Goal: Task Accomplishment & Management: Complete application form

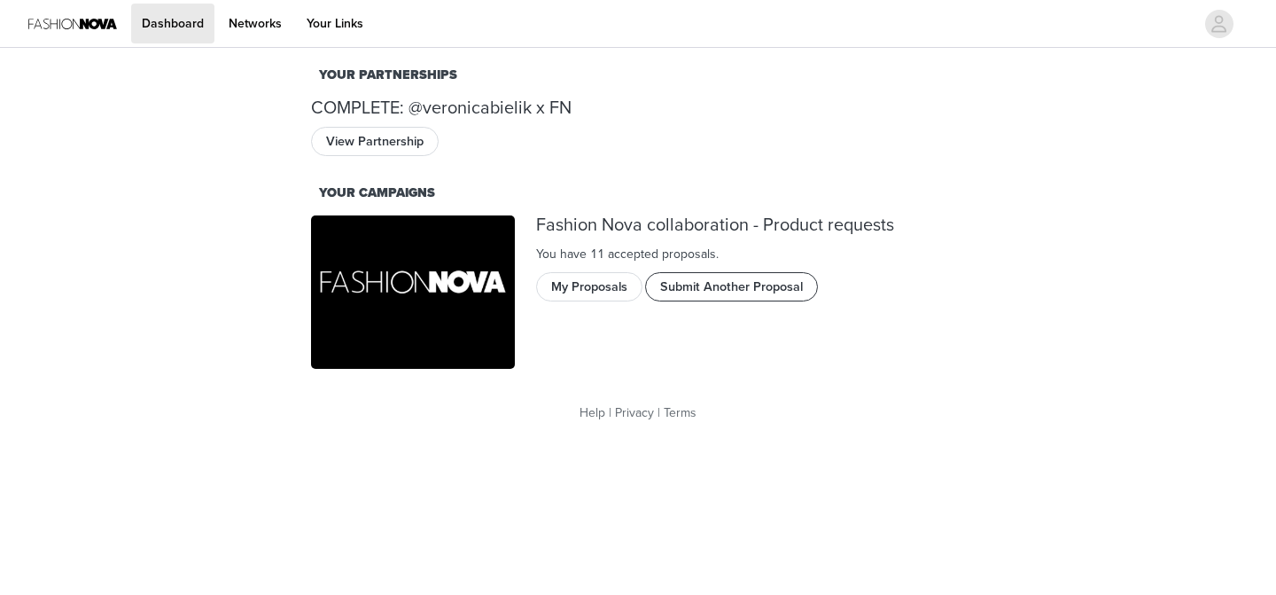
click at [671, 280] on button "Submit Another Proposal" at bounding box center [731, 286] width 173 height 28
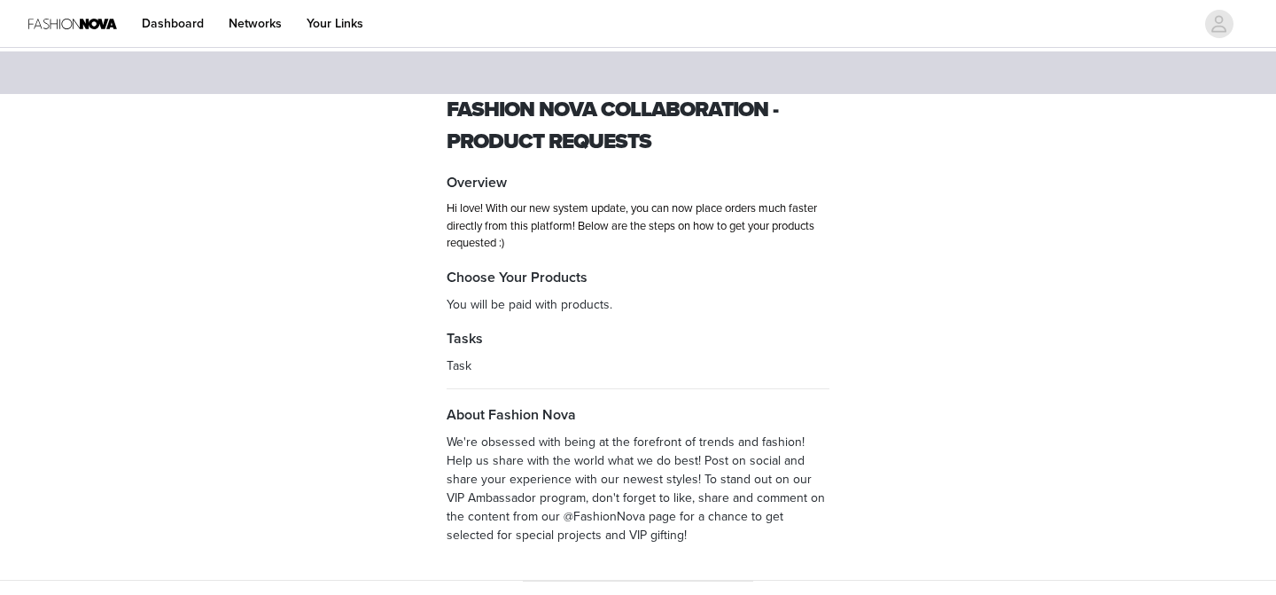
scroll to position [86, 0]
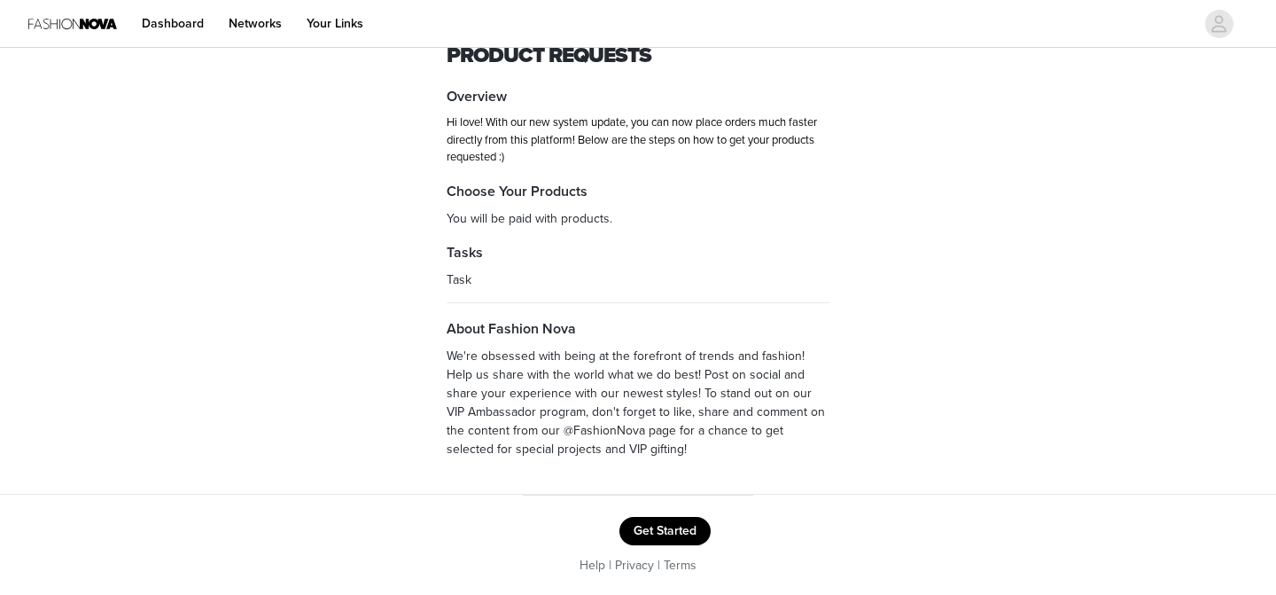
click at [690, 530] on button "Get Started" at bounding box center [664, 531] width 91 height 28
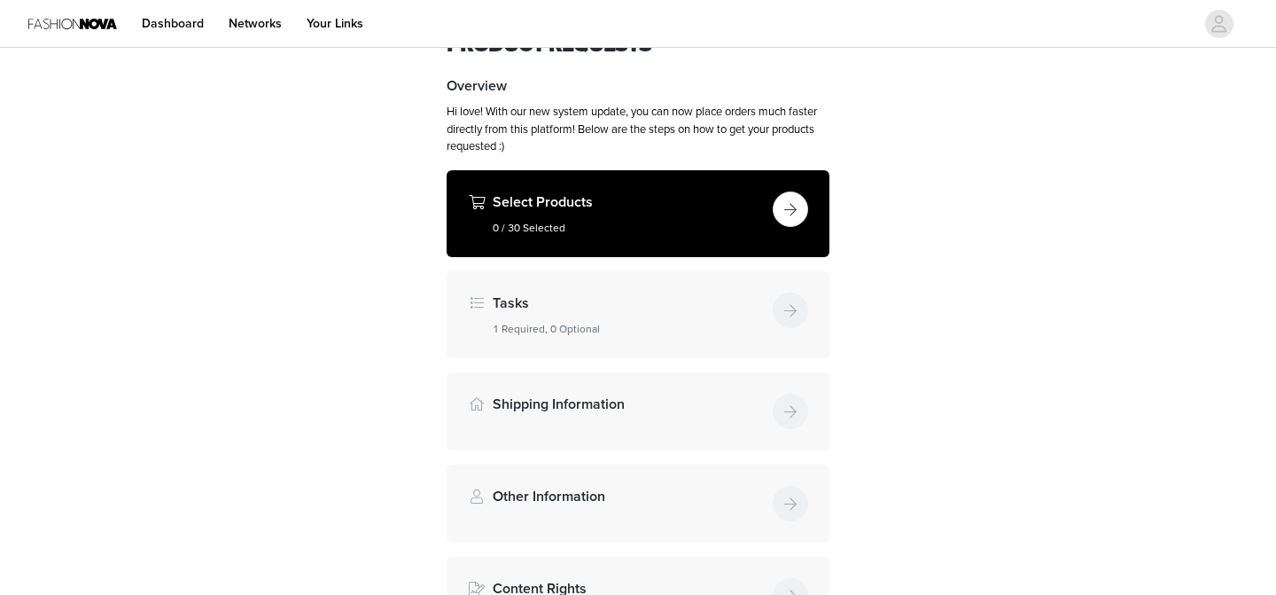
scroll to position [113, 0]
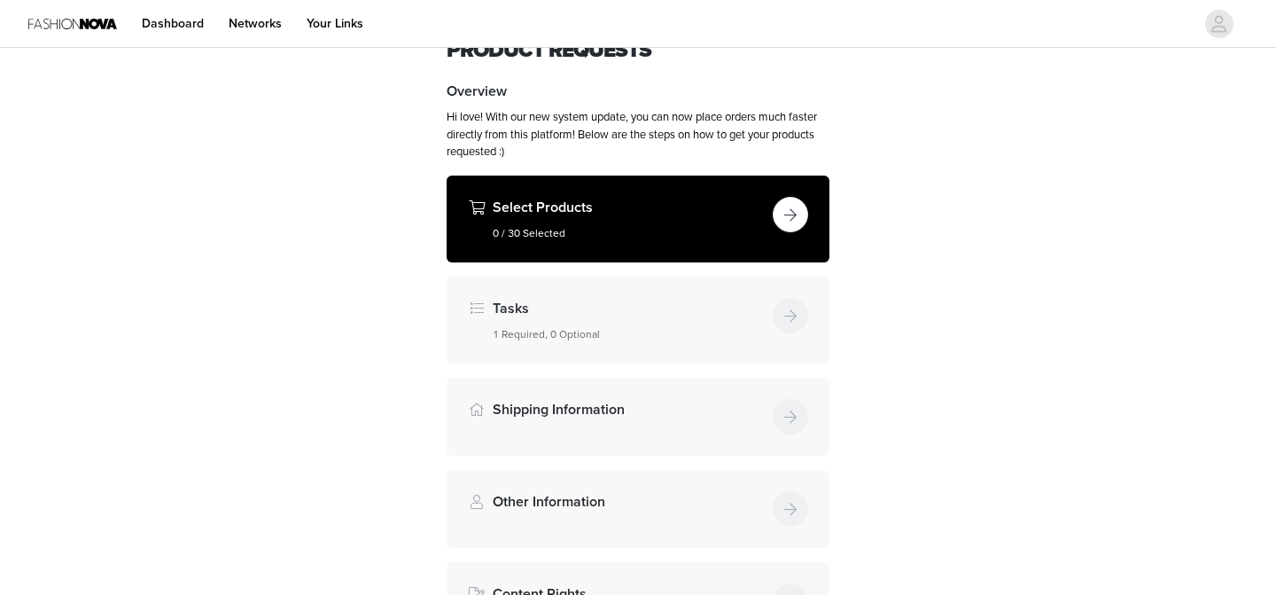
click at [793, 191] on div "Select Products 0 / 30 Selected" at bounding box center [638, 218] width 383 height 87
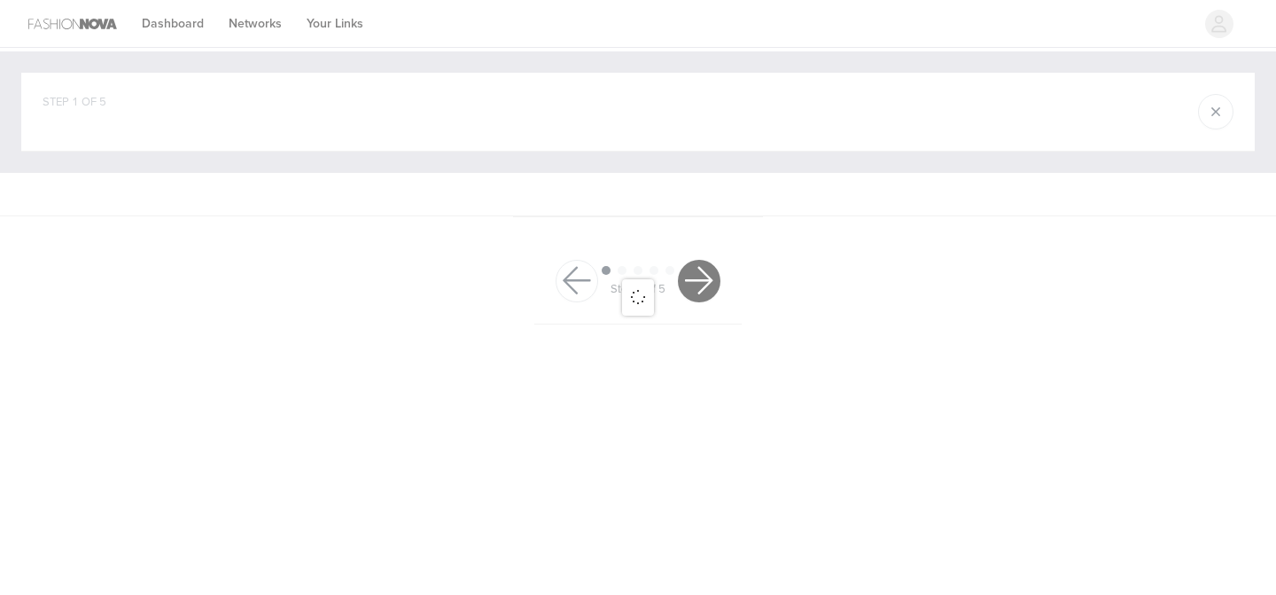
click at [793, 219] on div at bounding box center [638, 297] width 1276 height 595
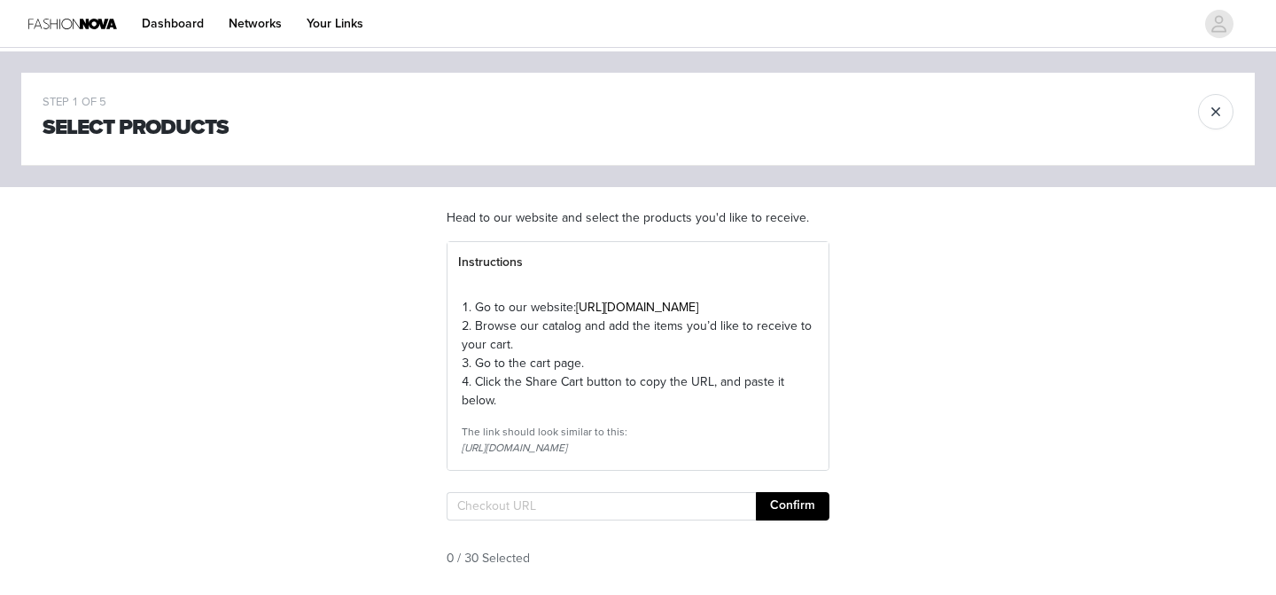
scroll to position [172, 0]
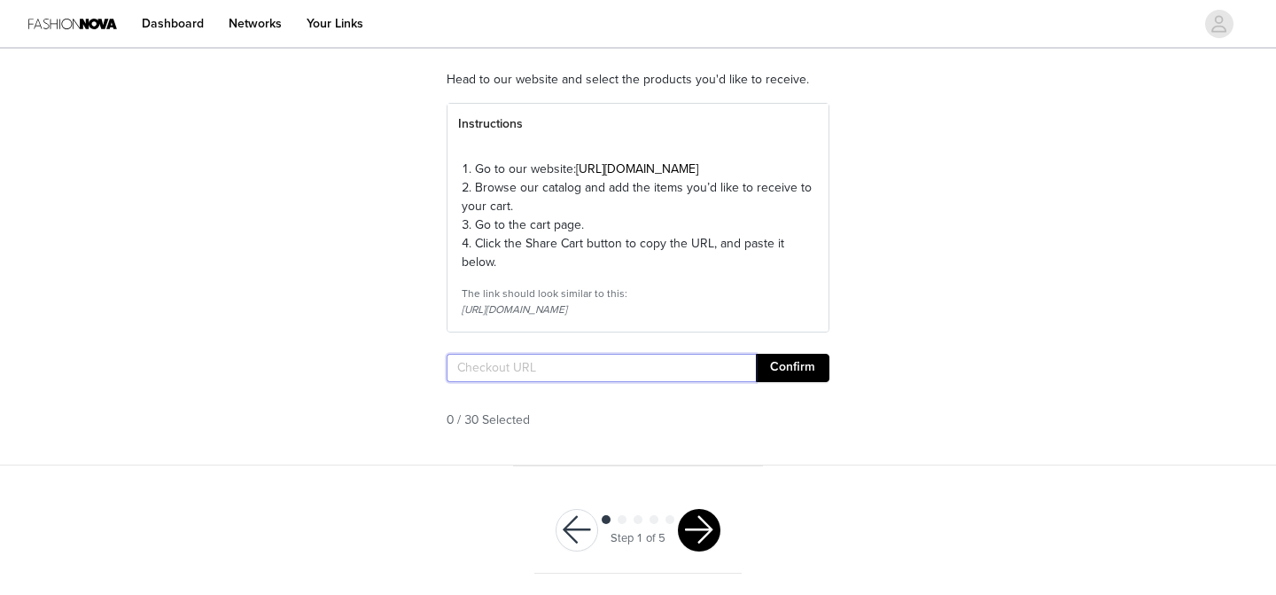
click at [571, 360] on input "text" at bounding box center [601, 368] width 309 height 28
paste input "[URL][DOMAIN_NAME]"
type input "[URL][DOMAIN_NAME]"
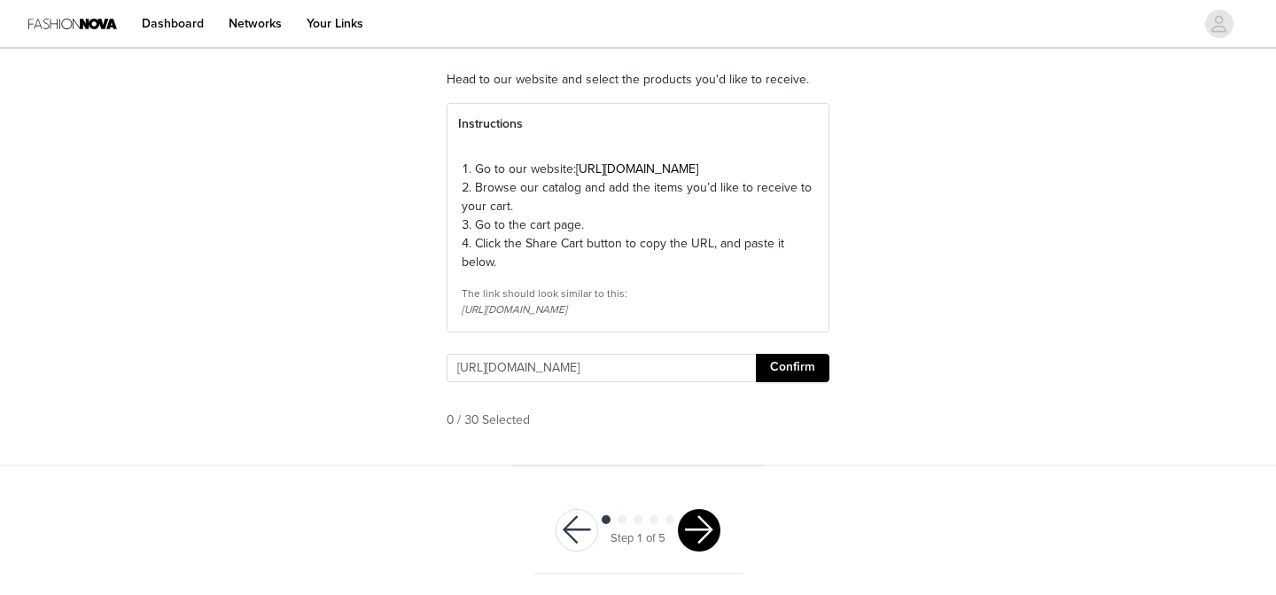
click at [769, 365] on button "Confirm" at bounding box center [793, 368] width 74 height 28
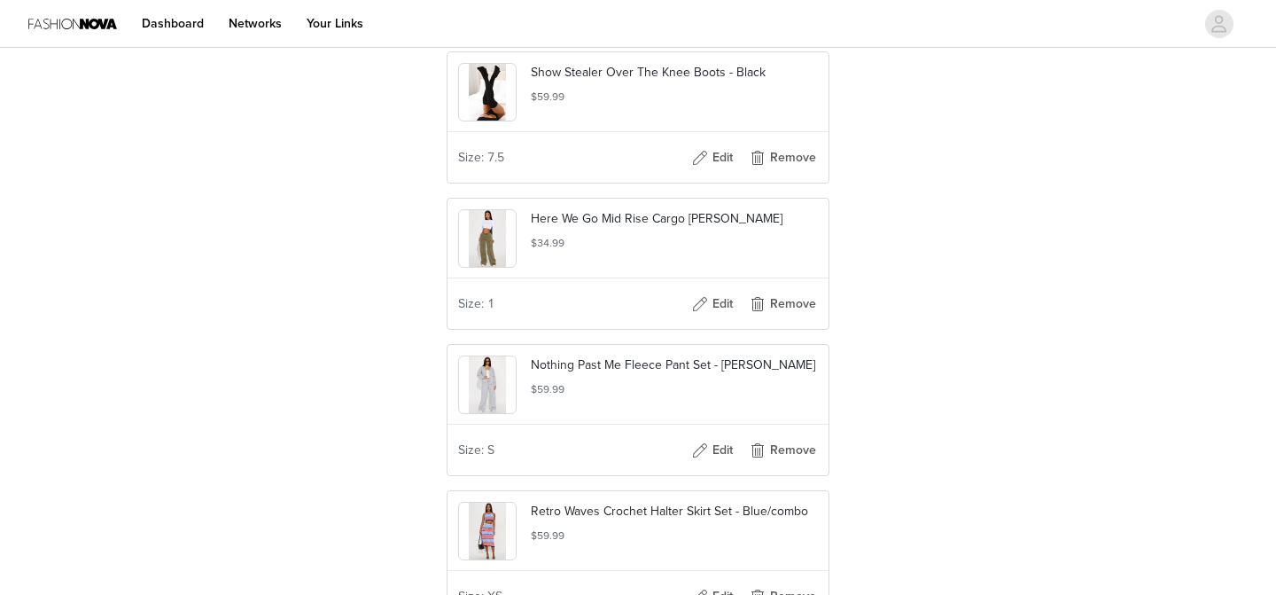
scroll to position [4567, 0]
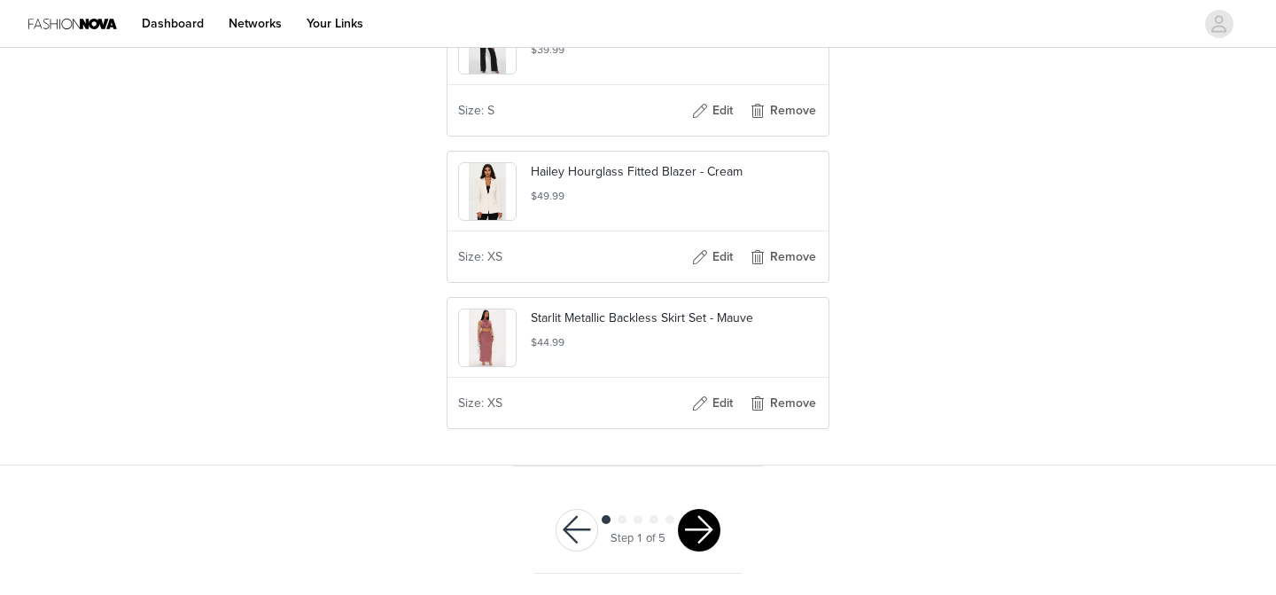
click at [708, 520] on button "button" at bounding box center [699, 530] width 43 height 43
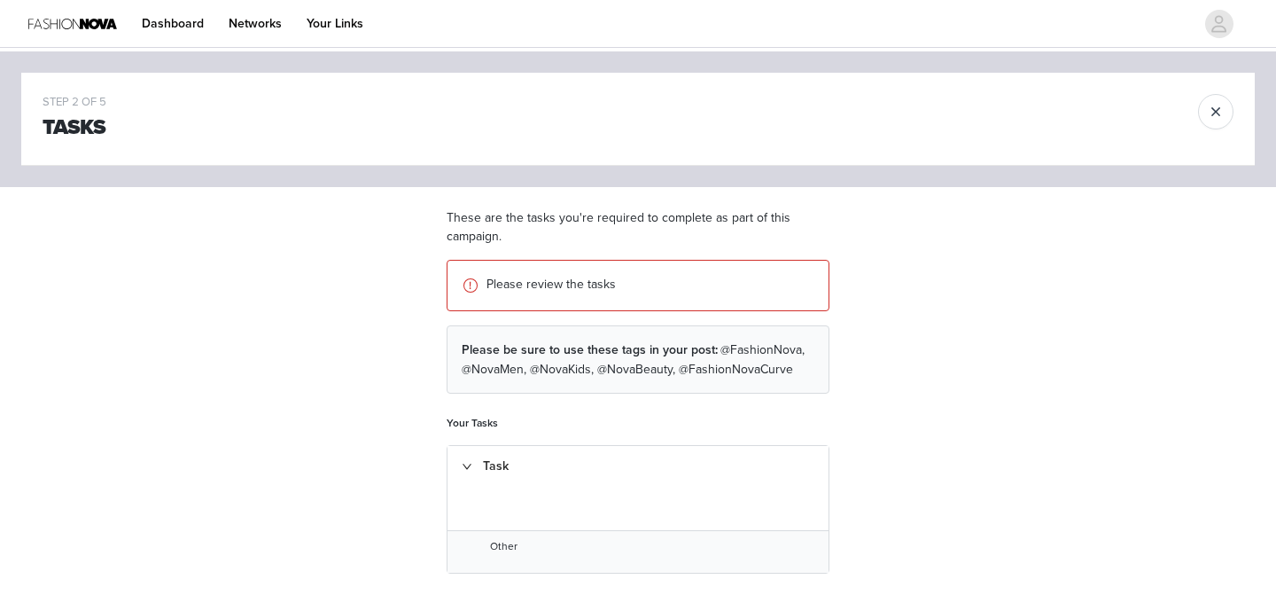
scroll to position [149, 0]
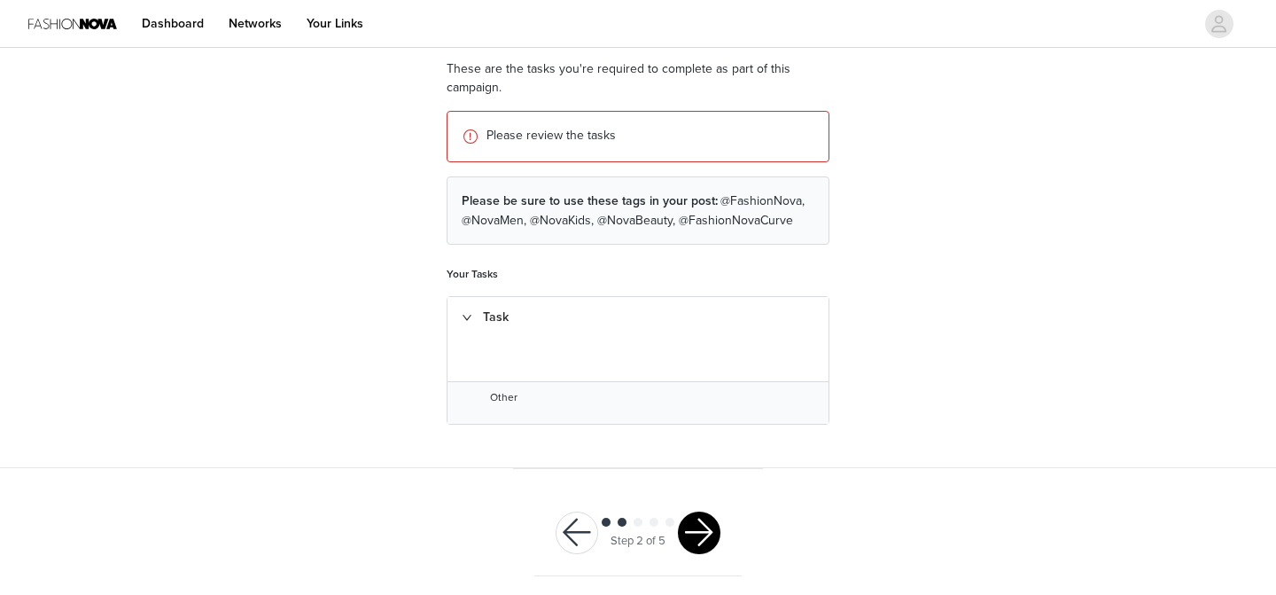
click at [711, 511] on button "button" at bounding box center [699, 532] width 43 height 43
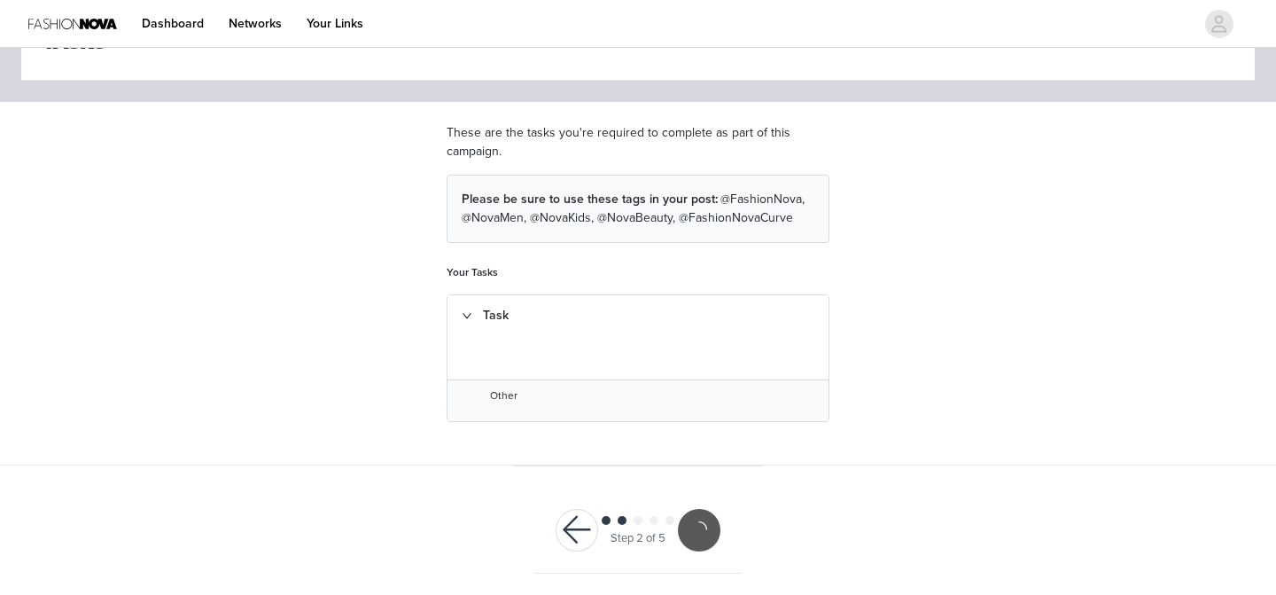
scroll to position [83, 0]
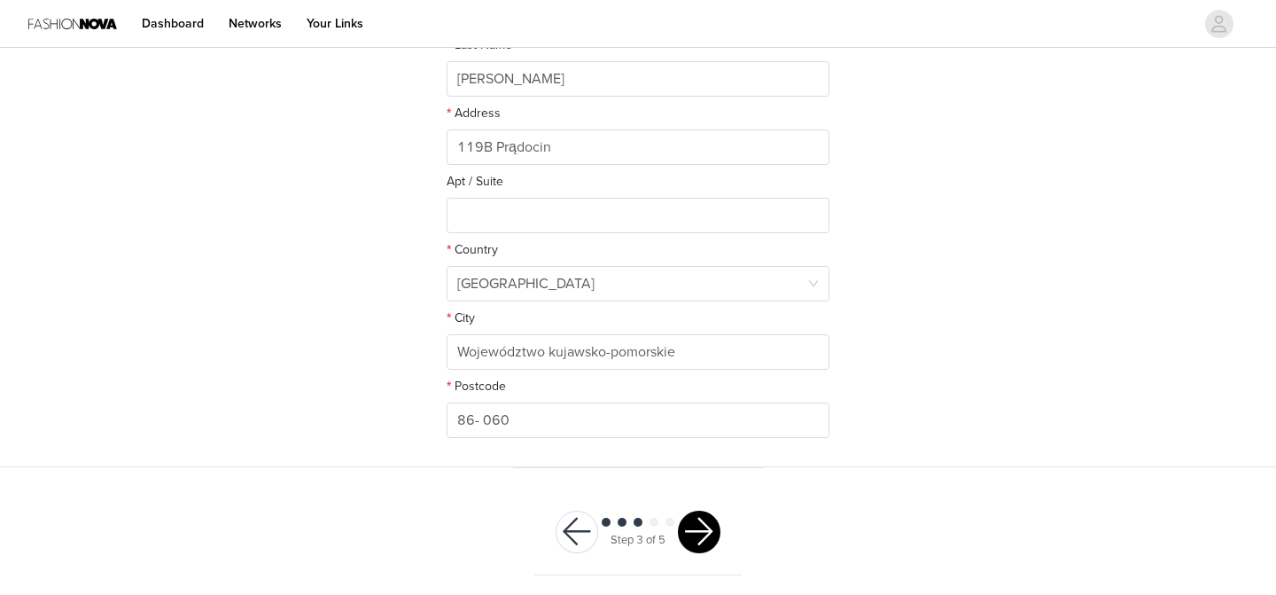
scroll to position [434, 0]
click at [707, 522] on button "button" at bounding box center [699, 531] width 43 height 43
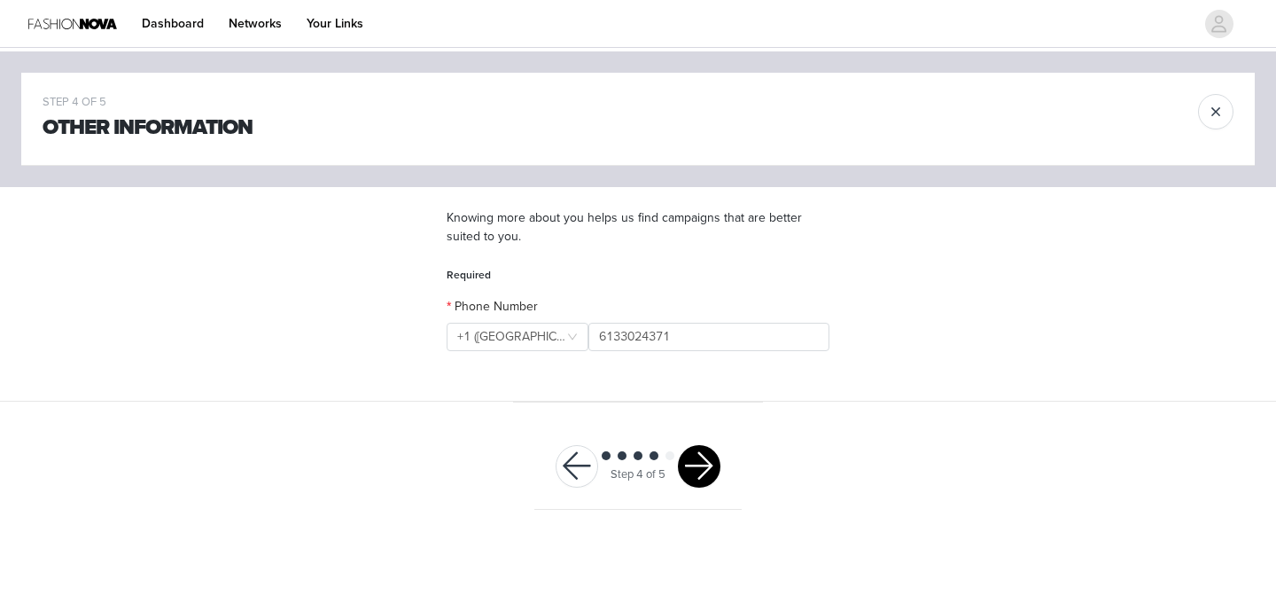
click at [698, 489] on div "Step 4 of 5" at bounding box center [637, 467] width 207 height 86
click at [710, 464] on button "button" at bounding box center [699, 466] width 43 height 43
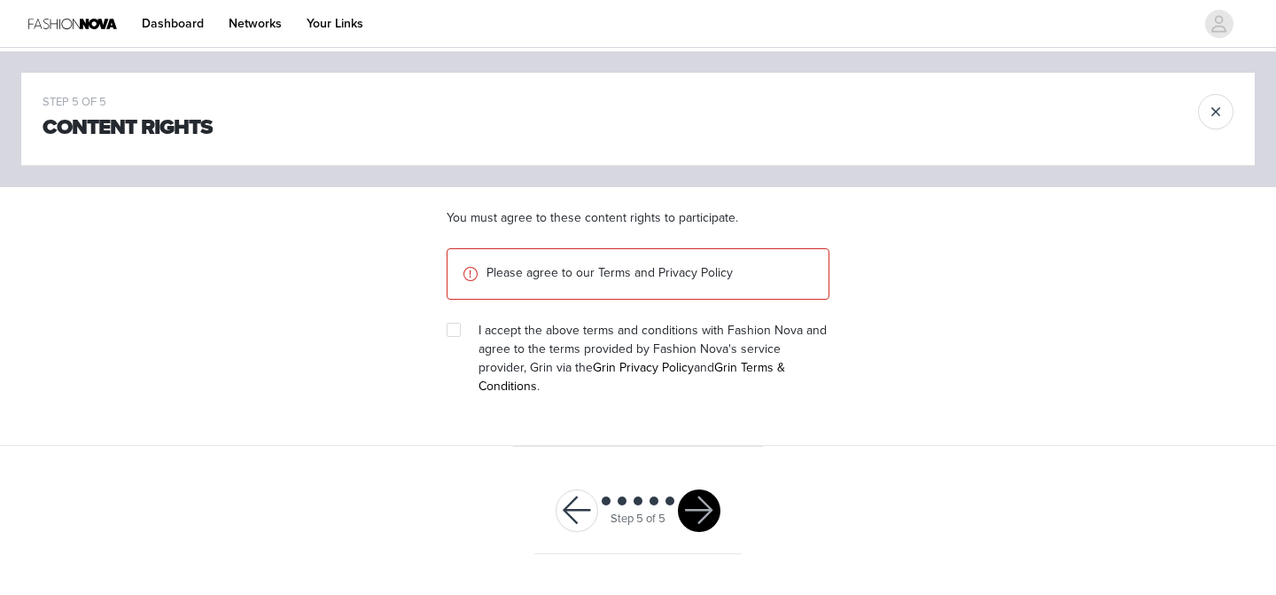
click at [440, 334] on section "You must agree to these content rights to participate. Please agree to our Term…" at bounding box center [637, 316] width 425 height 259
click at [455, 334] on input "checkbox" at bounding box center [453, 329] width 12 height 12
checkbox input "true"
click at [708, 489] on button "button" at bounding box center [699, 510] width 43 height 43
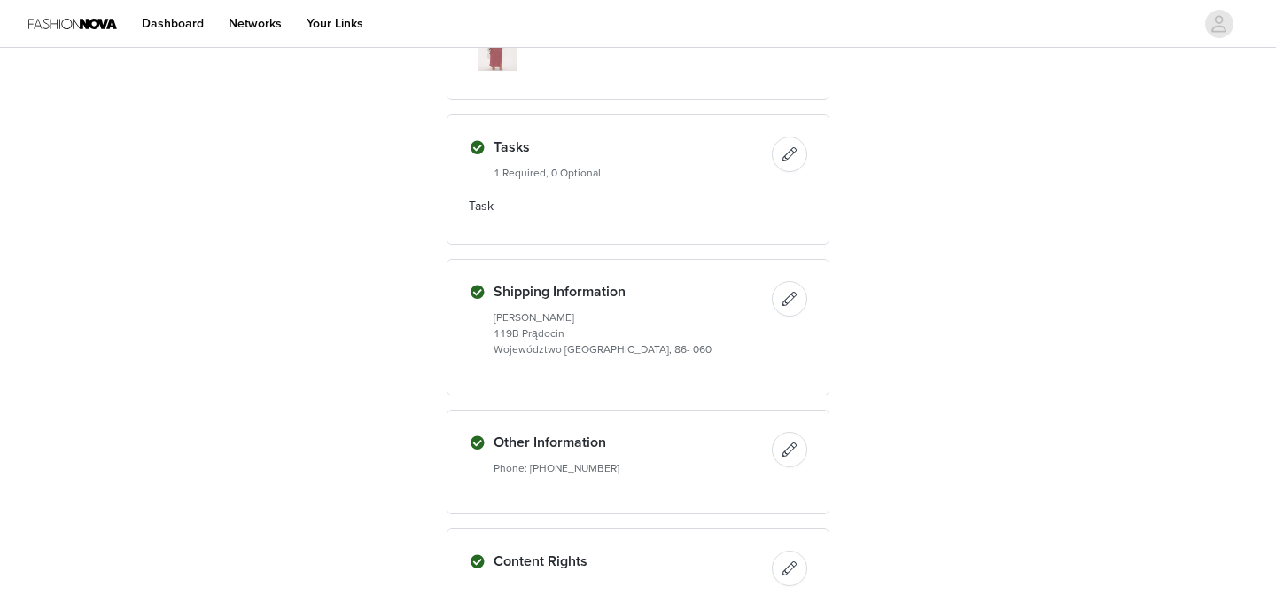
scroll to position [2385, 0]
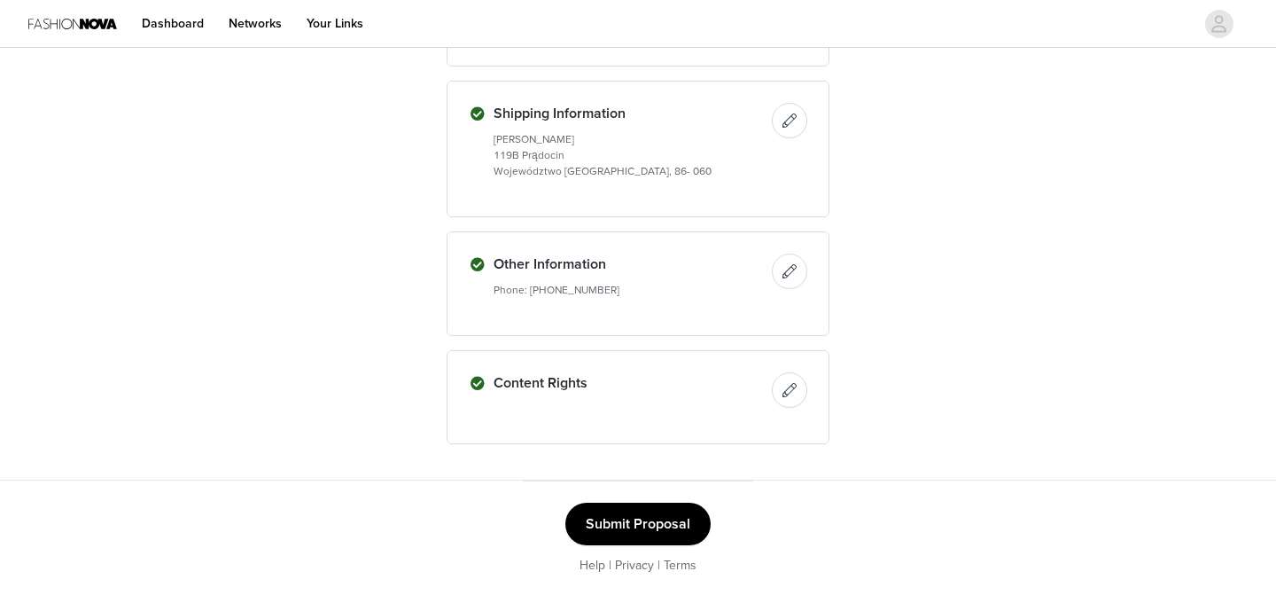
click at [642, 518] on button "Submit Proposal" at bounding box center [637, 523] width 145 height 43
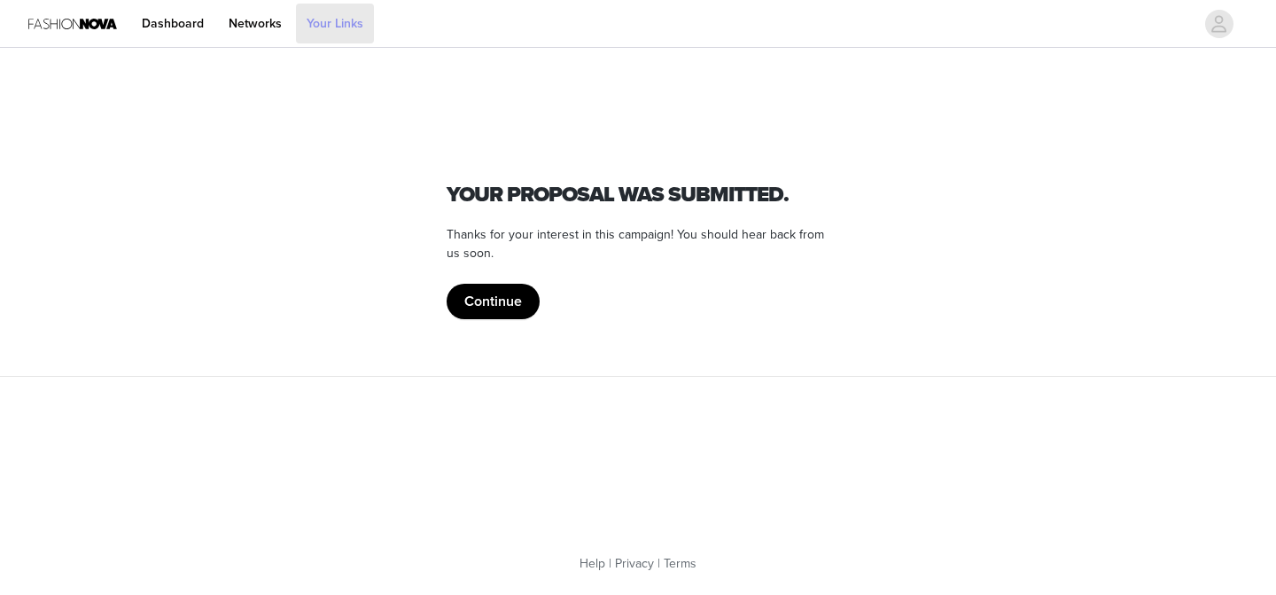
scroll to position [0, 0]
click at [483, 302] on button "Continue" at bounding box center [493, 301] width 93 height 35
